Goal: Task Accomplishment & Management: Use online tool/utility

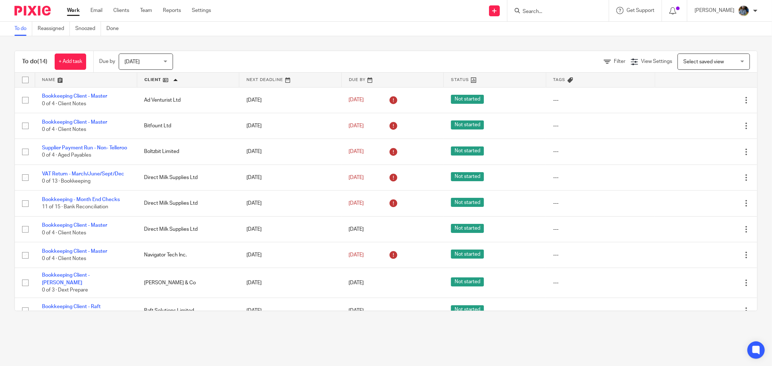
drag, startPoint x: 287, startPoint y: 22, endPoint x: 276, endPoint y: 18, distance: 11.7
click at [287, 21] on body "Work Email Clients Team Reports Settings Work Email Clients Team Reports Settin…" at bounding box center [386, 183] width 772 height 366
click at [348, 41] on div "To do (14) + Add task Due by Today Today Today Tomorrow This week Next week Thi…" at bounding box center [386, 181] width 772 height 290
drag, startPoint x: 346, startPoint y: 18, endPoint x: 343, endPoint y: 37, distance: 19.1
click at [347, 18] on div "Send new email Create task Add client Get Support Contact Support Help Document…" at bounding box center [497, 10] width 550 height 21
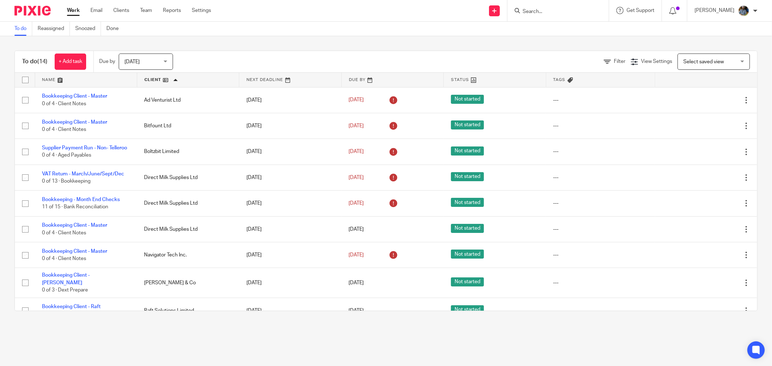
click at [345, 35] on main "To do Reassigned Snoozed Done To do (14) + Add task Due by Today Today Today To…" at bounding box center [386, 183] width 772 height 366
click at [332, 24] on div "To do Reassigned Snoozed Done" at bounding box center [386, 29] width 772 height 14
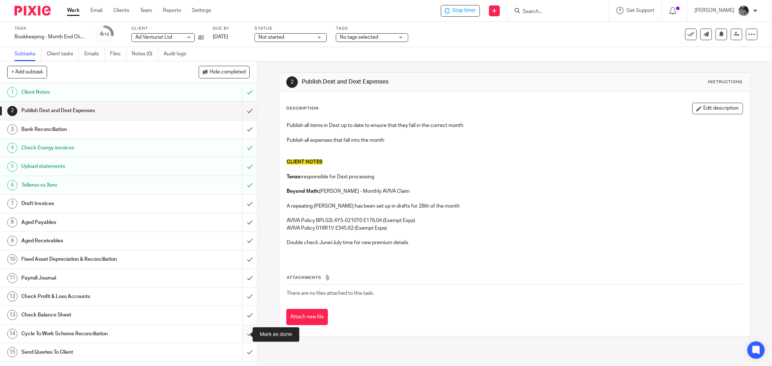
click at [242, 334] on input "submit" at bounding box center [128, 334] width 257 height 18
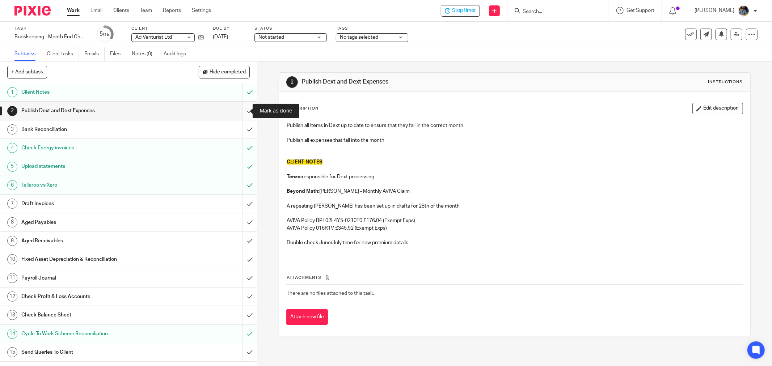
click at [242, 110] on input "submit" at bounding box center [128, 111] width 257 height 18
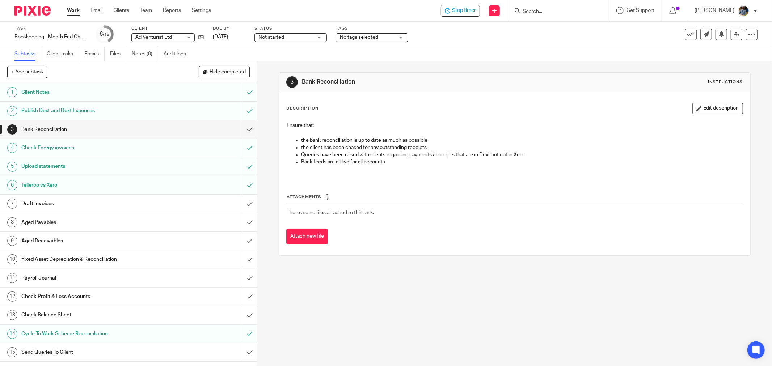
click at [478, 215] on td "There are no files attached to this task." at bounding box center [514, 212] width 457 height 17
click at [556, 179] on div "Attachments There are no files attached to this task. Attach new file" at bounding box center [514, 212] width 457 height 66
drag, startPoint x: 531, startPoint y: 158, endPoint x: 233, endPoint y: 129, distance: 299.0
click at [498, 159] on ul "the bank reconciliation is up to date as much as possible the client has been c…" at bounding box center [515, 155] width 456 height 37
click at [240, 131] on input "submit" at bounding box center [128, 130] width 257 height 18
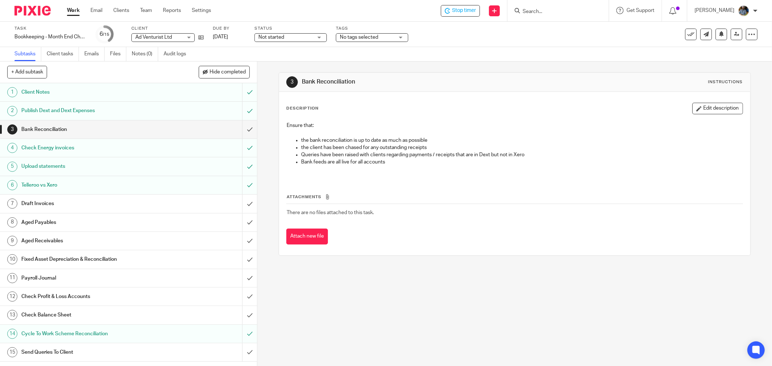
click at [454, 113] on div "Description Edit description" at bounding box center [514, 109] width 457 height 12
click at [239, 204] on input "submit" at bounding box center [128, 204] width 257 height 18
click at [243, 130] on input "submit" at bounding box center [128, 130] width 257 height 18
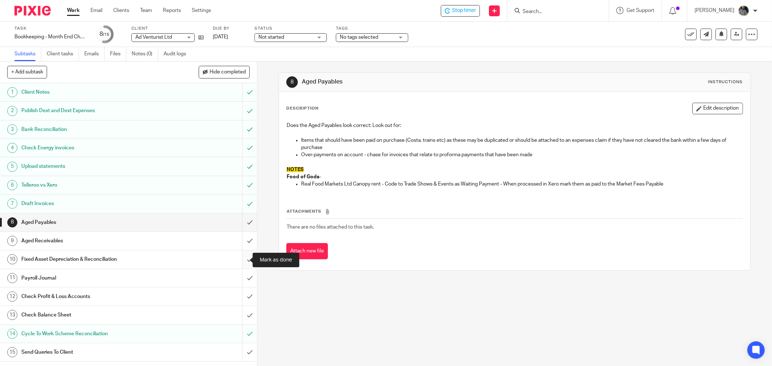
click at [243, 258] on input "submit" at bounding box center [128, 260] width 257 height 18
drag, startPoint x: 239, startPoint y: 220, endPoint x: 242, endPoint y: 232, distance: 12.6
click at [239, 222] on input "submit" at bounding box center [128, 223] width 257 height 18
click at [243, 237] on input "submit" at bounding box center [128, 241] width 257 height 18
